Goal: Task Accomplishment & Management: Use online tool/utility

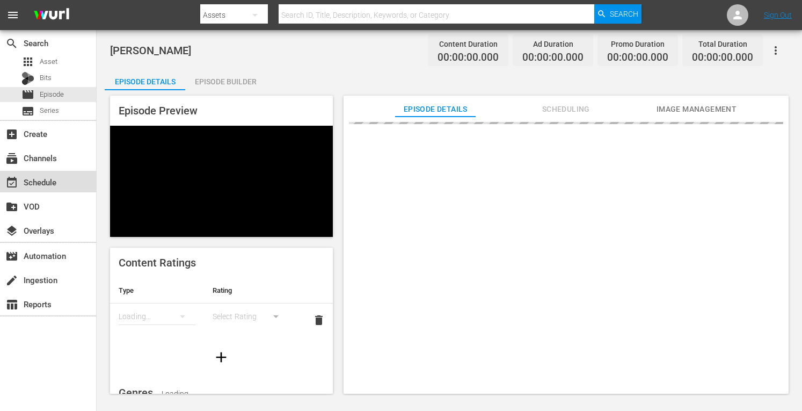
click at [24, 181] on div "event_available Schedule" at bounding box center [30, 181] width 60 height 10
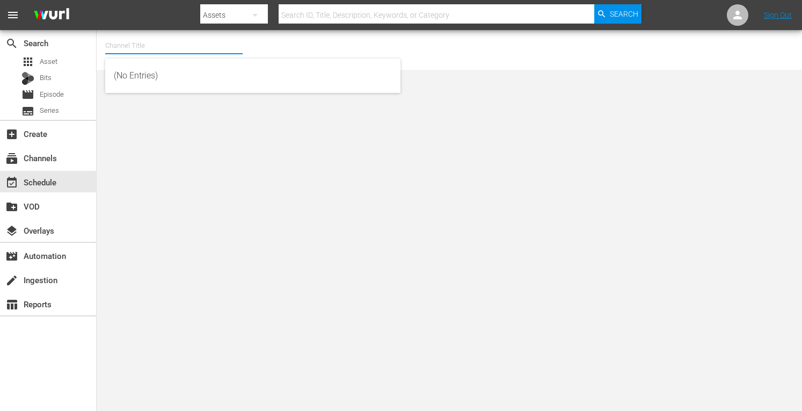
click at [158, 44] on input "text" at bounding box center [173, 46] width 137 height 26
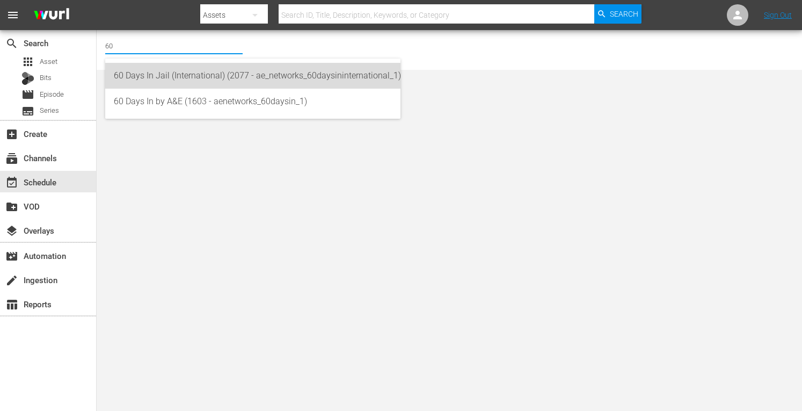
click at [177, 75] on div "60 Days In Jail (International) (2077 - ae_networks_60daysininternational_1)" at bounding box center [253, 76] width 278 height 26
type input "60 Days In Jail (International) (2077 - ae_networks_60daysininternational_1)"
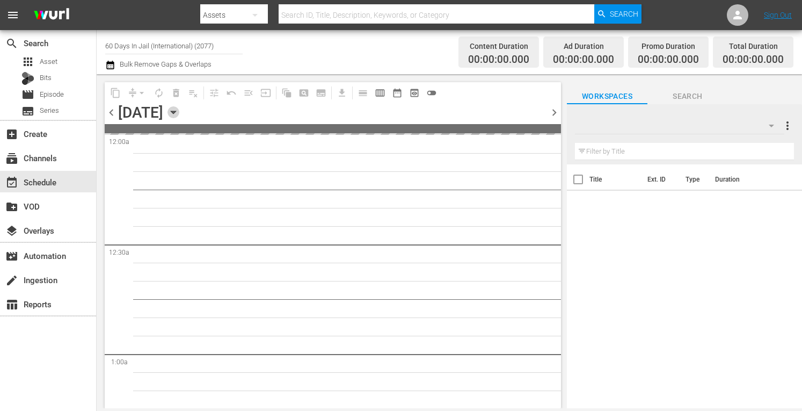
click at [179, 113] on icon "button" at bounding box center [174, 112] width 12 height 12
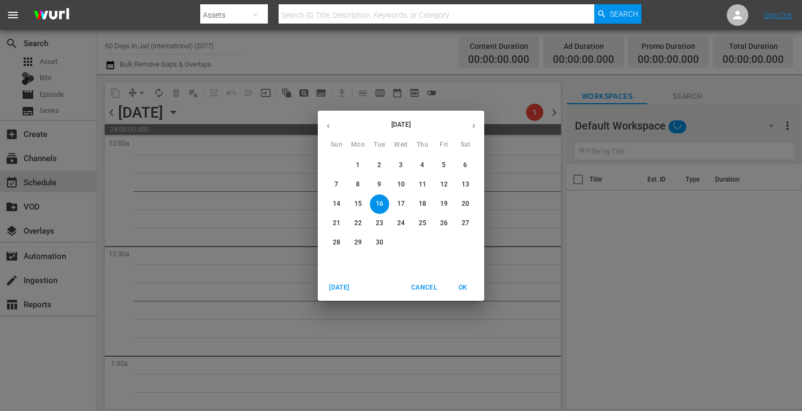
click at [474, 124] on icon "button" at bounding box center [474, 126] width 8 height 8
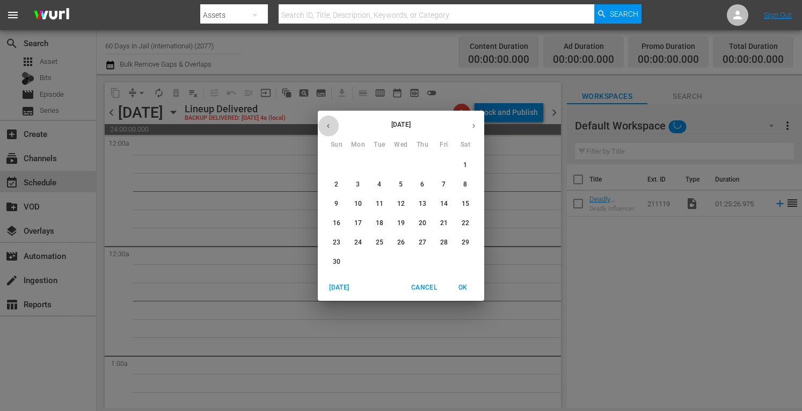
click at [330, 125] on icon "button" at bounding box center [328, 126] width 8 height 8
click at [401, 240] on p "29" at bounding box center [401, 242] width 8 height 9
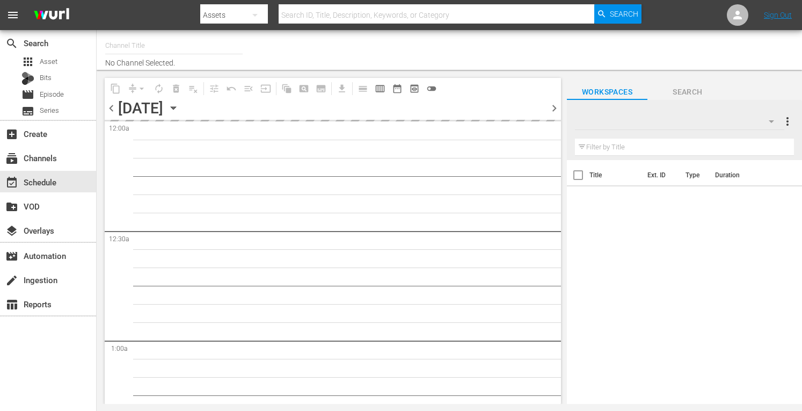
type input "60 Days In Jail (International) (2077)"
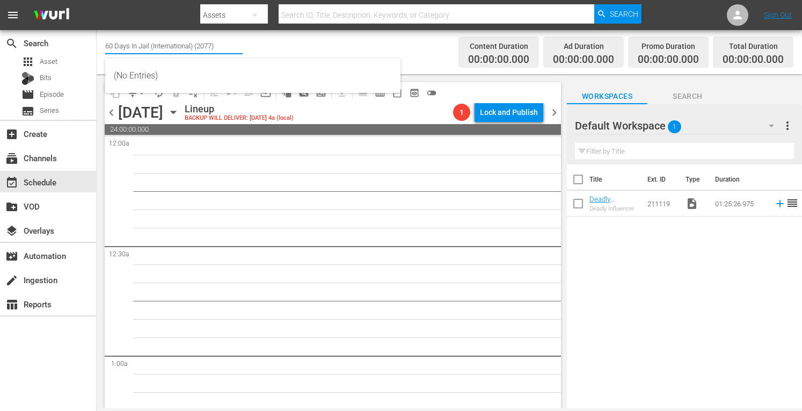
click at [168, 49] on input "60 Days In Jail (International) (2077)" at bounding box center [173, 46] width 137 height 26
click at [263, 47] on div "Channel Title 60 Days In Jail (International) (2077) Bulk Remove Gaps & Overlaps" at bounding box center [279, 52] width 349 height 39
click at [202, 52] on input "60 Days In Jail (International) (2077)" at bounding box center [173, 46] width 137 height 26
click at [260, 44] on div "Channel Title 60 Days In Jail (International) (2077) Bulk Remove Gaps & Overlaps" at bounding box center [279, 52] width 349 height 39
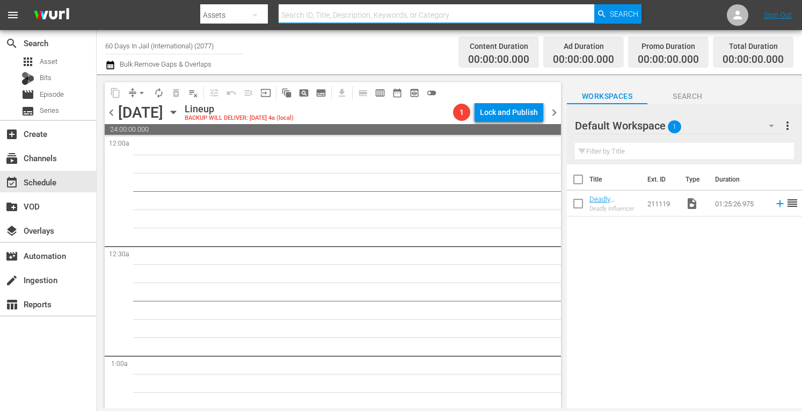
click at [327, 11] on input "text" at bounding box center [437, 15] width 316 height 26
click at [240, 10] on div "Assets" at bounding box center [234, 15] width 68 height 30
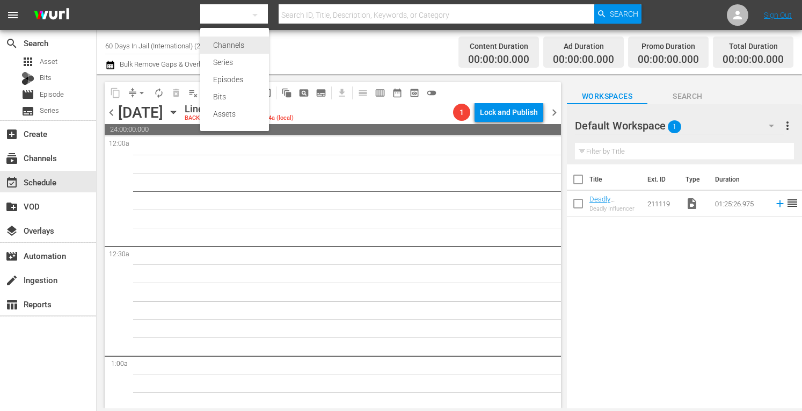
click at [254, 43] on div "Channels" at bounding box center [234, 45] width 43 height 17
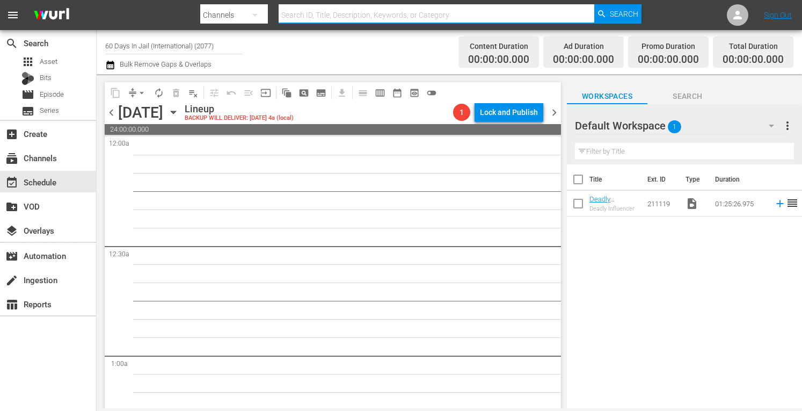
click at [311, 11] on input "text" at bounding box center [437, 15] width 316 height 26
type input "Best Of"
click at [625, 13] on span "Search" at bounding box center [624, 13] width 28 height 19
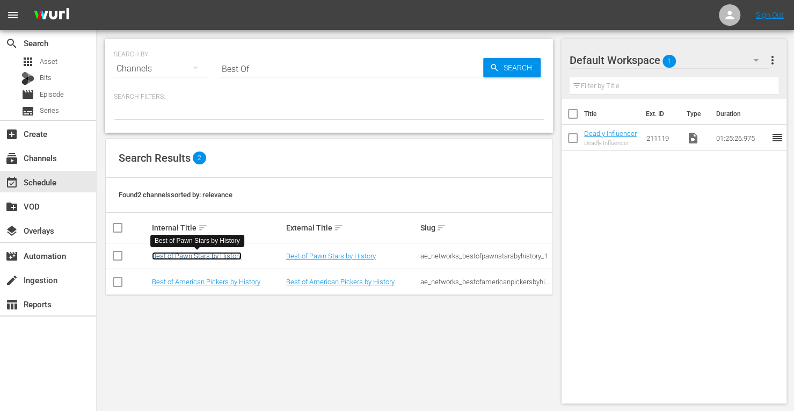
click at [198, 254] on link "Best of Pawn Stars by History" at bounding box center [197, 256] width 90 height 8
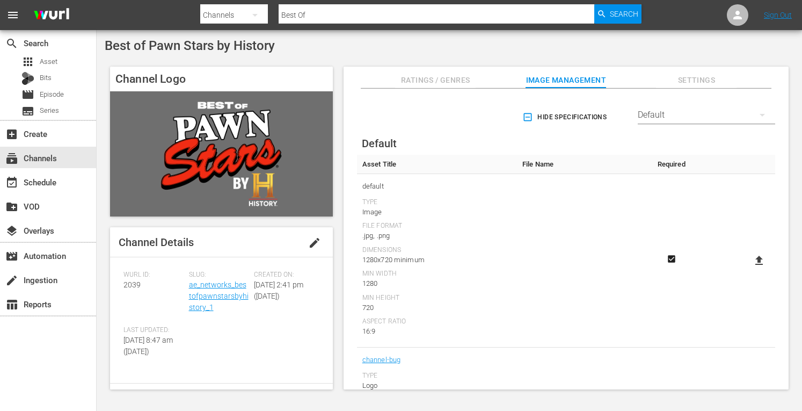
click at [323, 15] on input "Best Of" at bounding box center [437, 15] width 316 height 26
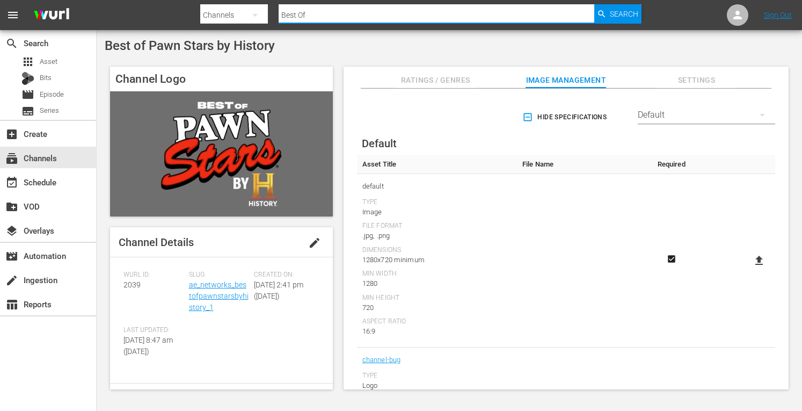
drag, startPoint x: 323, startPoint y: 14, endPoint x: 258, endPoint y: 12, distance: 65.5
click at [258, 12] on div "Search By Channels Search ID, Title, Description, Keywords, or Category Best Of…" at bounding box center [420, 15] width 441 height 26
type input "60"
click at [53, 184] on div "event_available Schedule" at bounding box center [30, 181] width 60 height 10
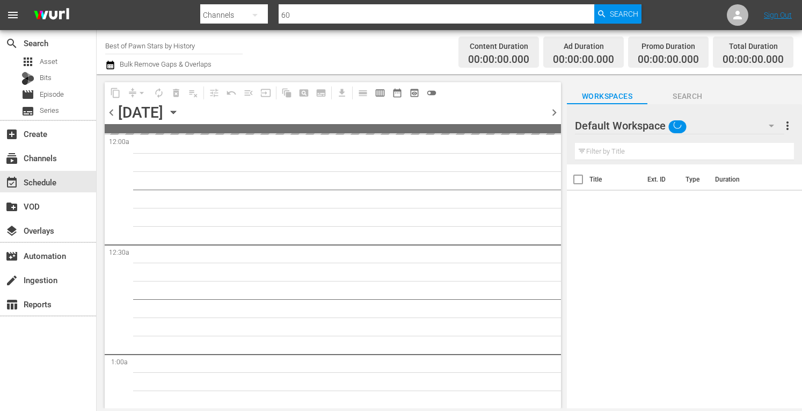
click at [187, 47] on input "Best of Pawn Stars by History" at bounding box center [173, 46] width 137 height 26
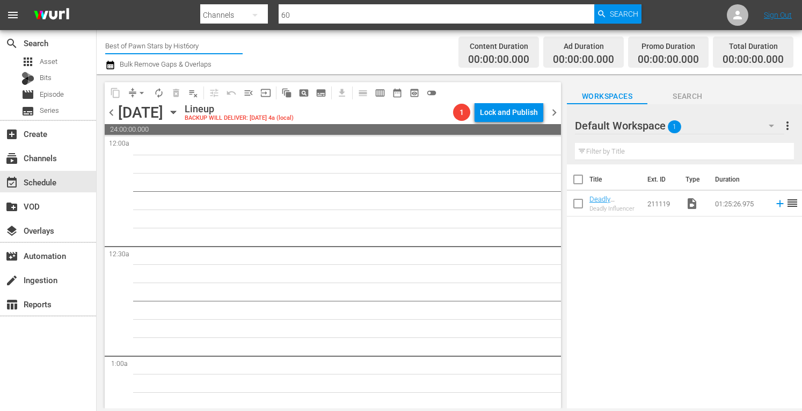
click at [209, 43] on input "Best of Pawn Stars by Hist6ory" at bounding box center [173, 46] width 137 height 26
drag, startPoint x: 211, startPoint y: 46, endPoint x: 85, endPoint y: 51, distance: 126.3
click at [97, 0] on div "search Search apps Asset Bits movie Episode subtitles Series add_box Create sub…" at bounding box center [450, 0] width 706 height 0
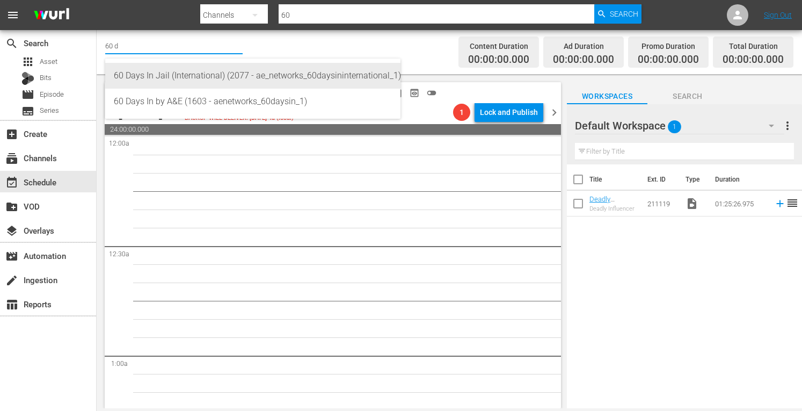
click at [228, 72] on div "60 Days In Jail (International) (2077 - ae_networks_60daysininternational_1)" at bounding box center [253, 76] width 278 height 26
type input "60 Days In Jail (International) (2077 - ae_networks_60daysininternational_1)"
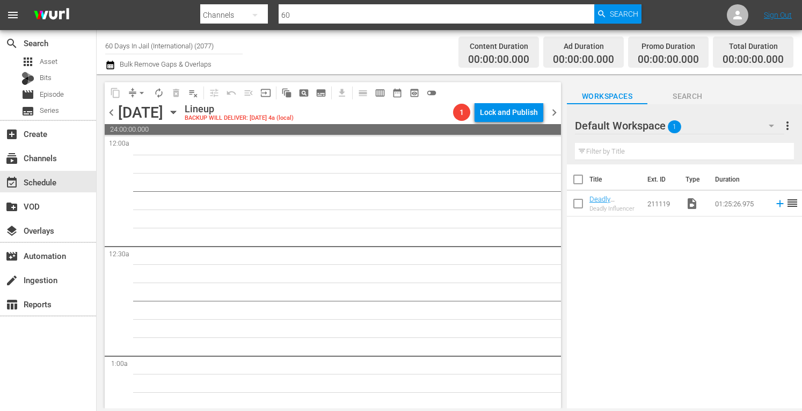
click at [182, 106] on div "Wednesday, October 29th October 29th" at bounding box center [150, 113] width 64 height 18
click at [179, 110] on icon "button" at bounding box center [174, 112] width 12 height 12
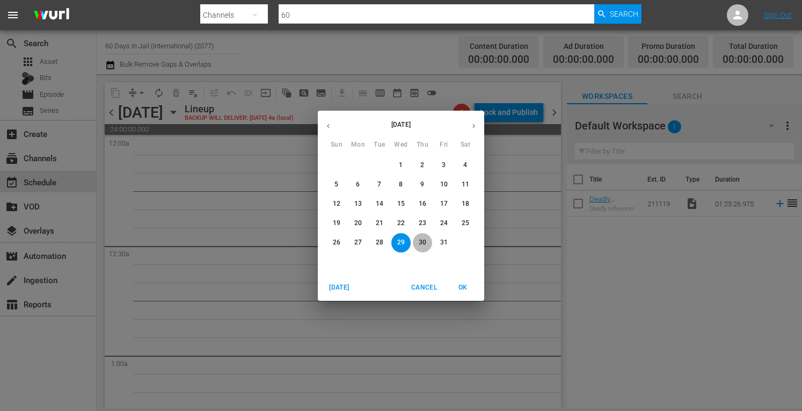
click at [421, 241] on p "30" at bounding box center [423, 242] width 8 height 9
